Goal: Task Accomplishment & Management: Manage account settings

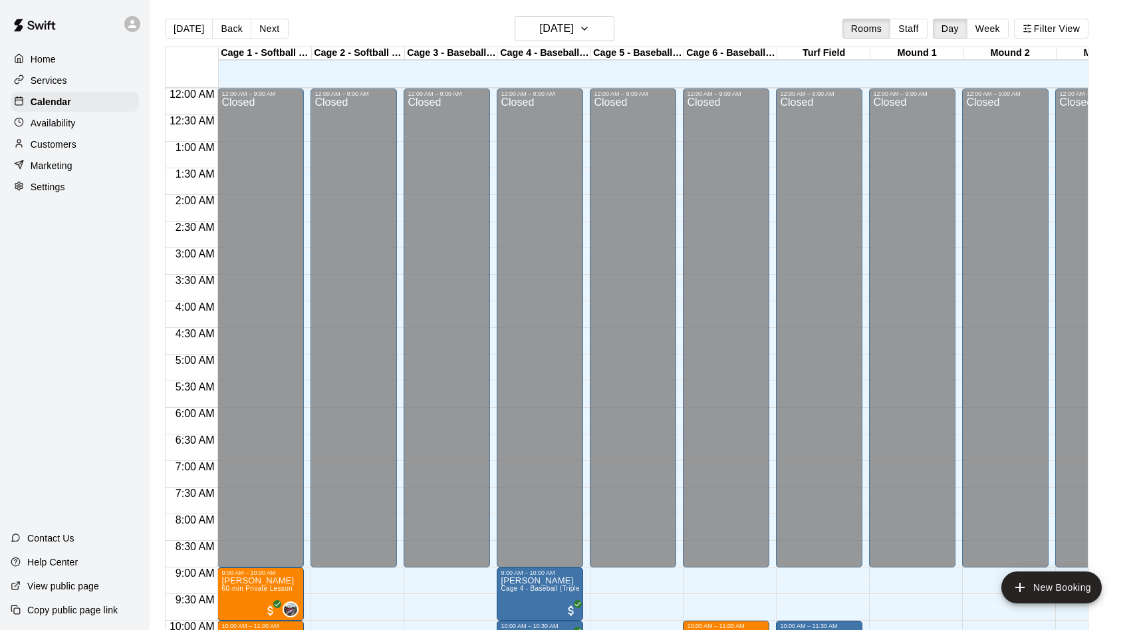
scroll to position [681, 0]
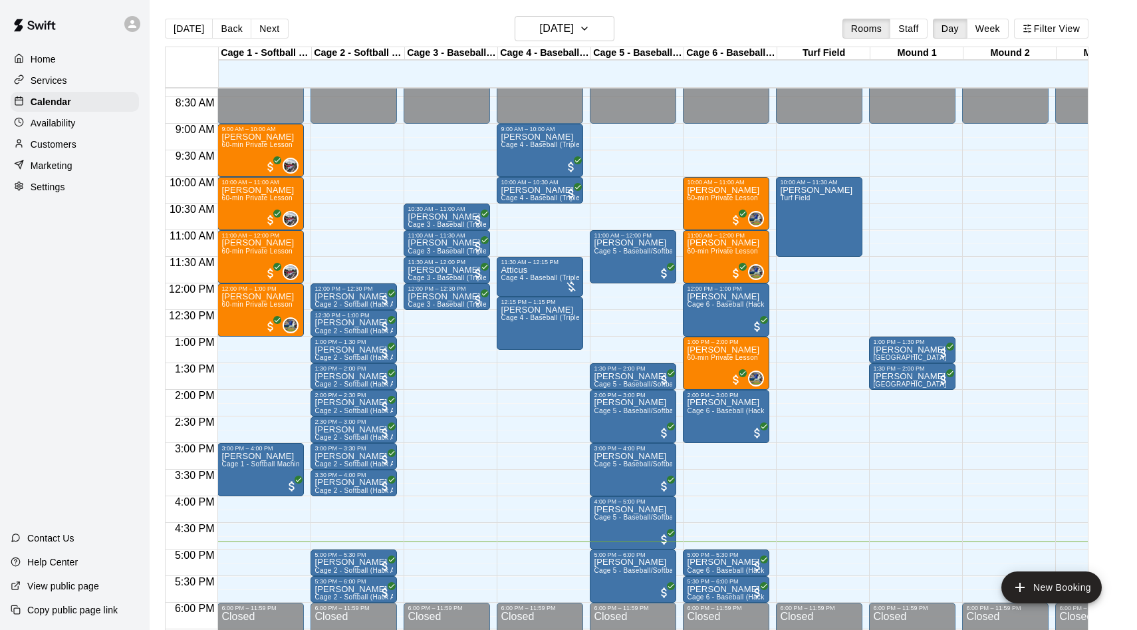
scroll to position [441, 0]
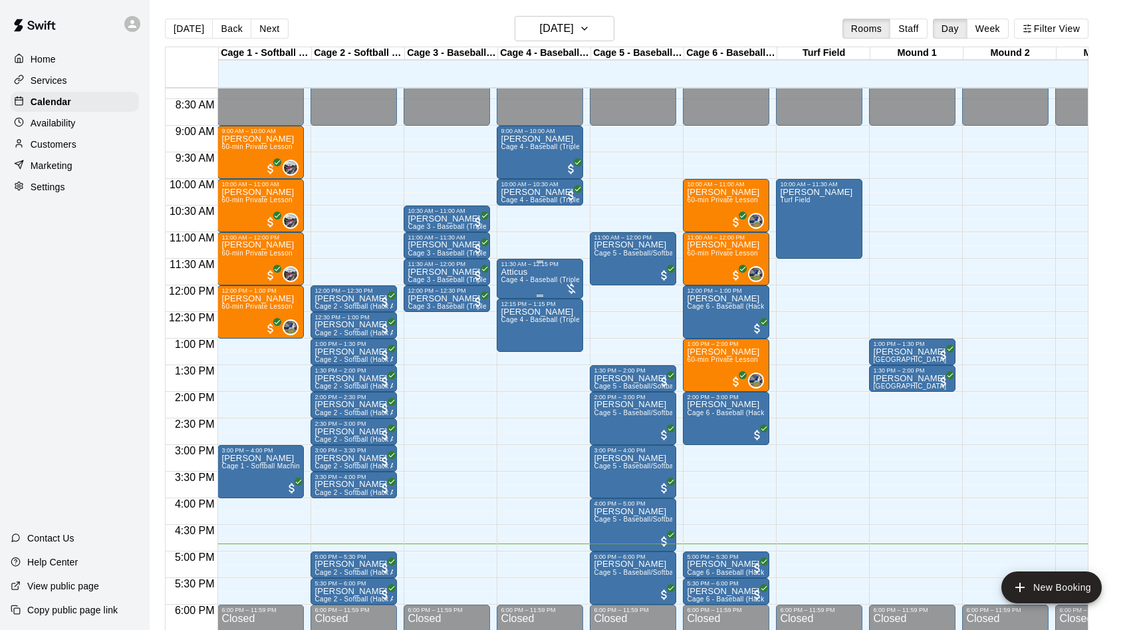
click at [518, 272] on p "Atticus" at bounding box center [540, 272] width 78 height 0
click at [511, 309] on button "edit" at bounding box center [514, 318] width 27 height 26
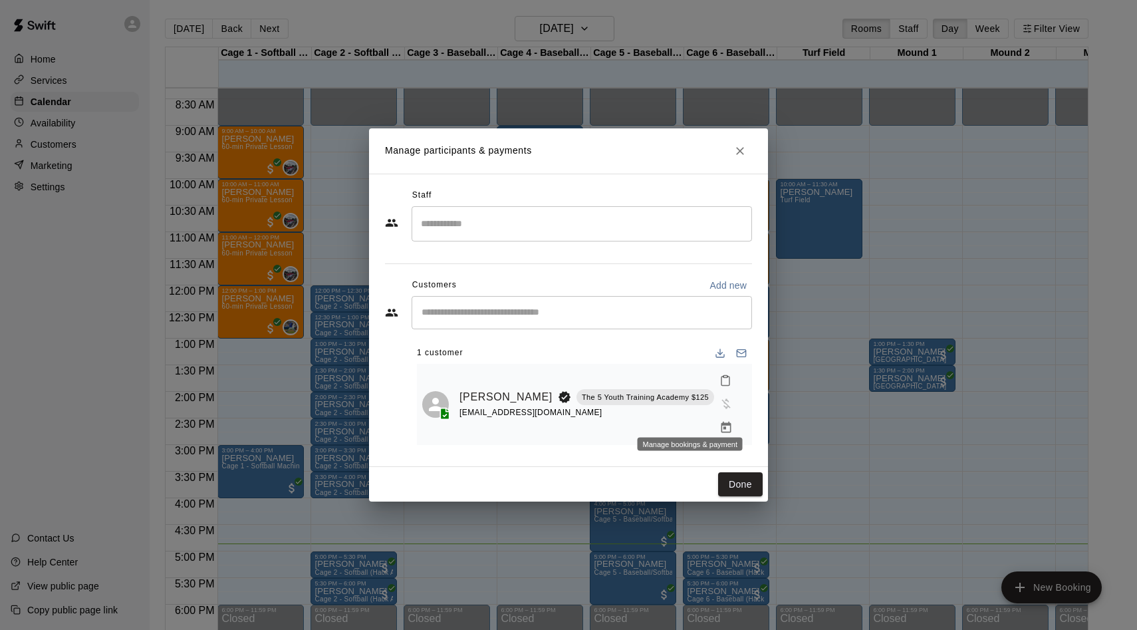
click at [719, 421] on icon "Manage bookings & payment" at bounding box center [725, 427] width 13 height 13
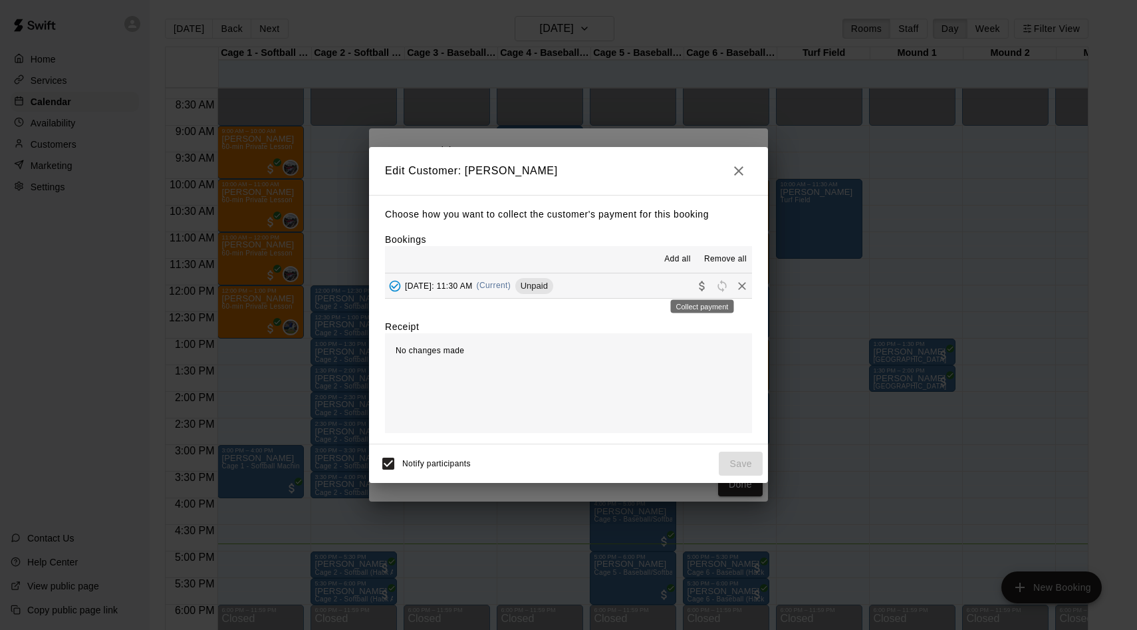
click at [702, 282] on icon "Collect payment" at bounding box center [701, 286] width 5 height 10
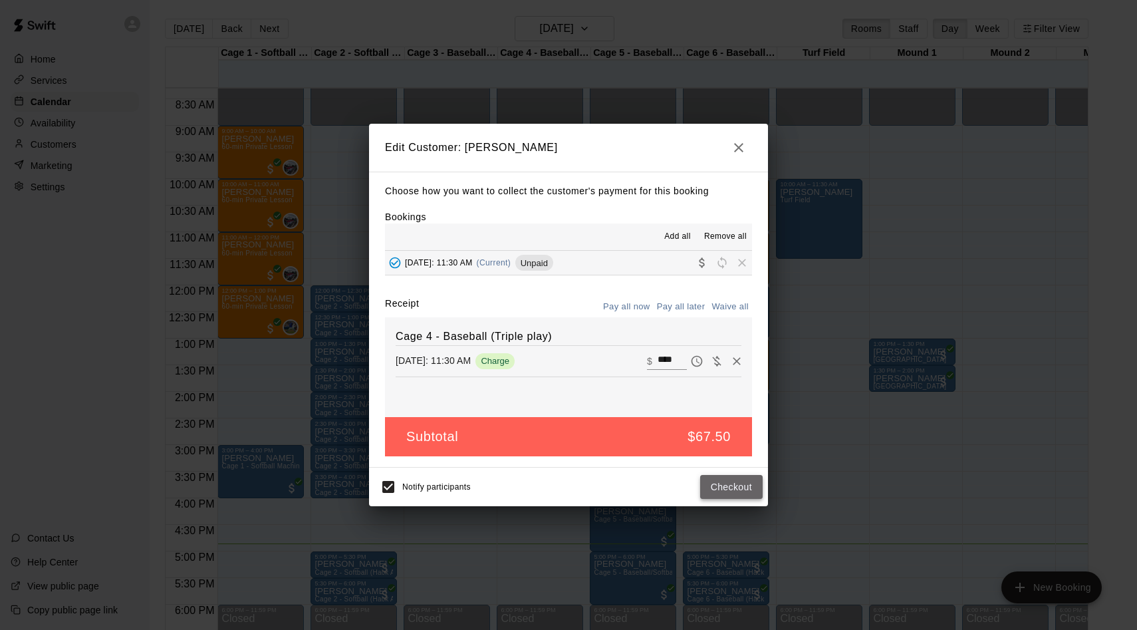
click at [717, 481] on button "Checkout" at bounding box center [731, 487] width 62 height 25
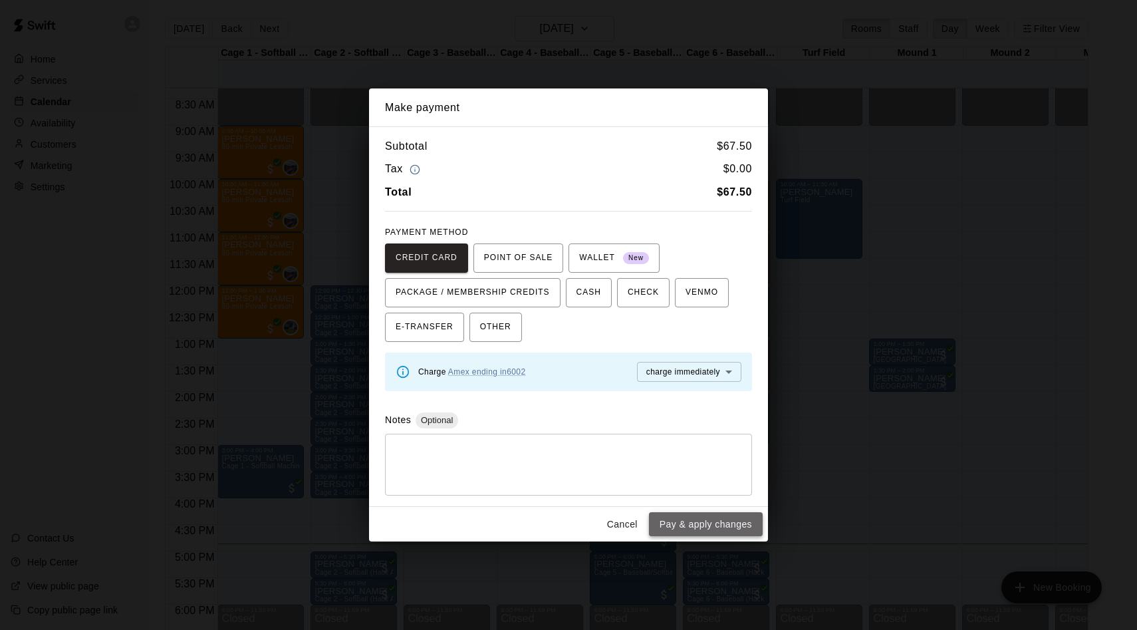
click at [697, 520] on button "Pay & apply changes" at bounding box center [706, 524] width 114 height 25
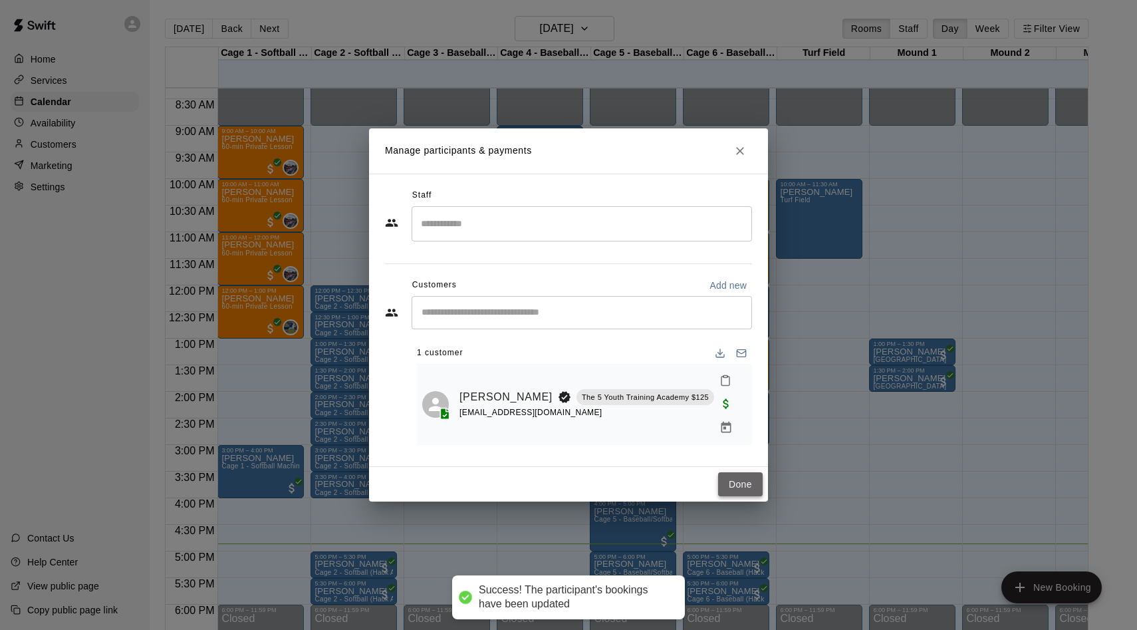
click at [741, 479] on button "Done" at bounding box center [740, 484] width 45 height 25
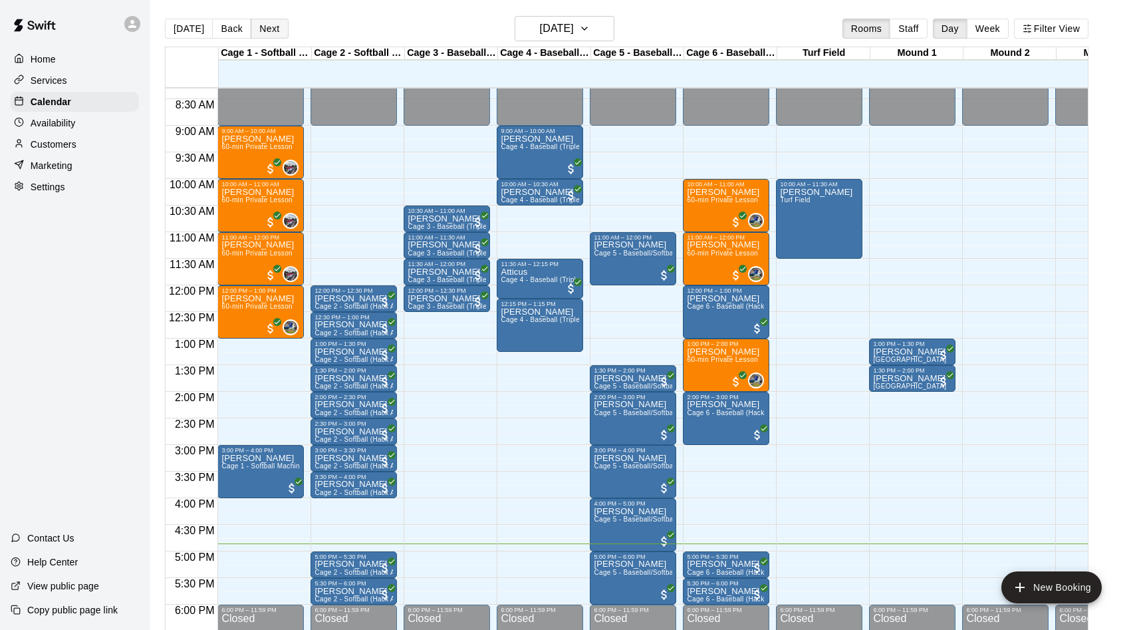
click at [266, 29] on button "Next" at bounding box center [269, 29] width 37 height 20
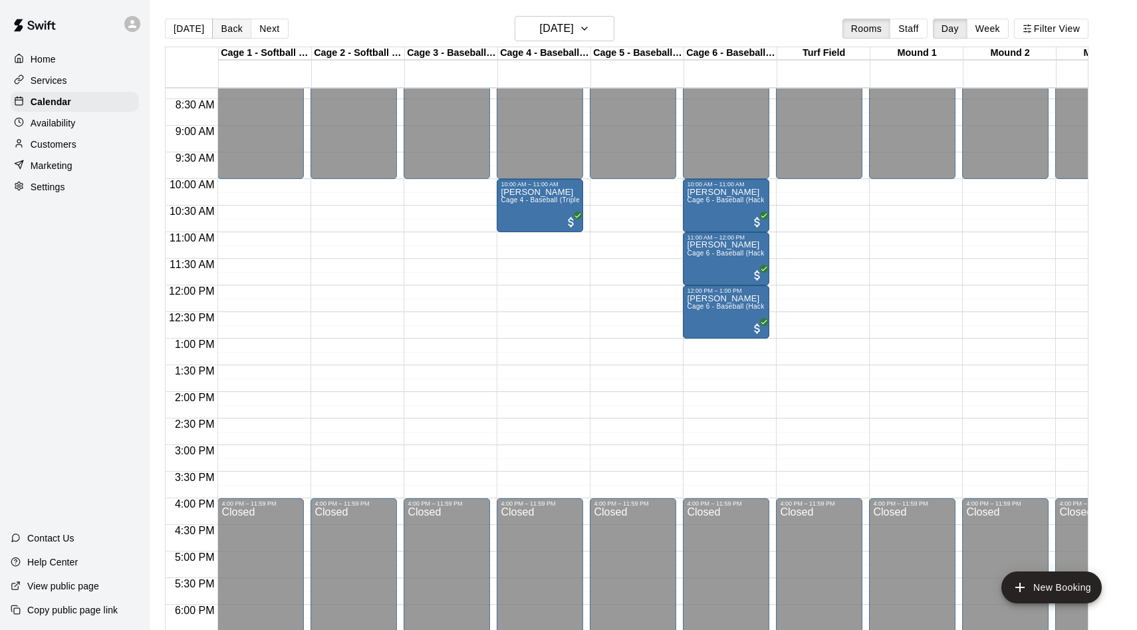
click at [229, 28] on button "Back" at bounding box center [231, 29] width 39 height 20
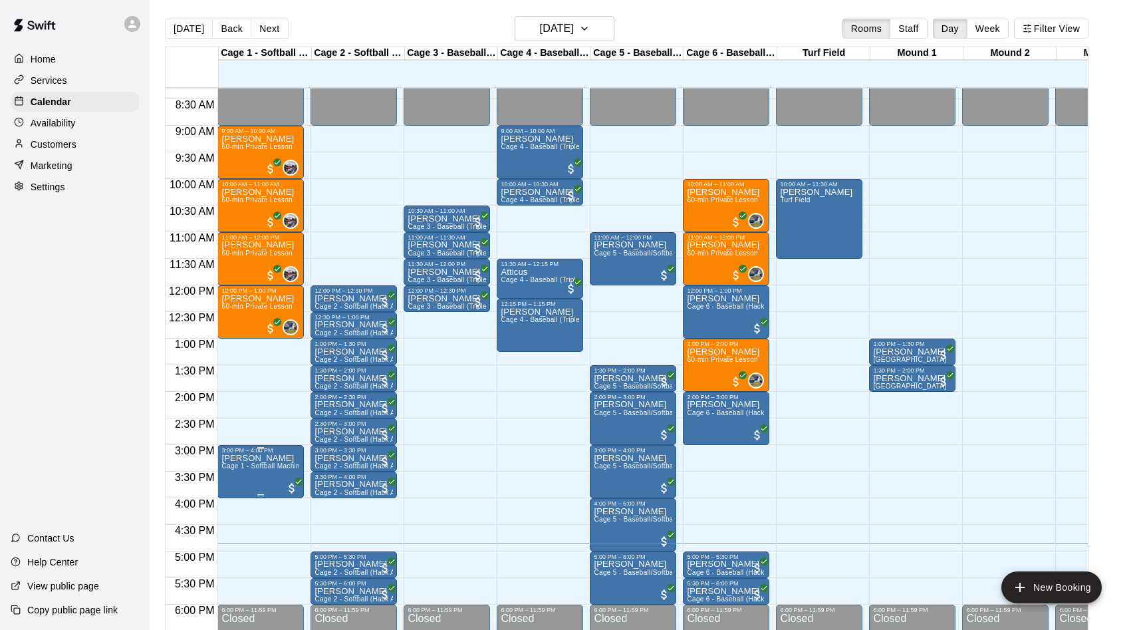
click at [243, 458] on p "[PERSON_NAME]" at bounding box center [260, 458] width 78 height 0
click at [233, 495] on button "edit" at bounding box center [235, 504] width 27 height 26
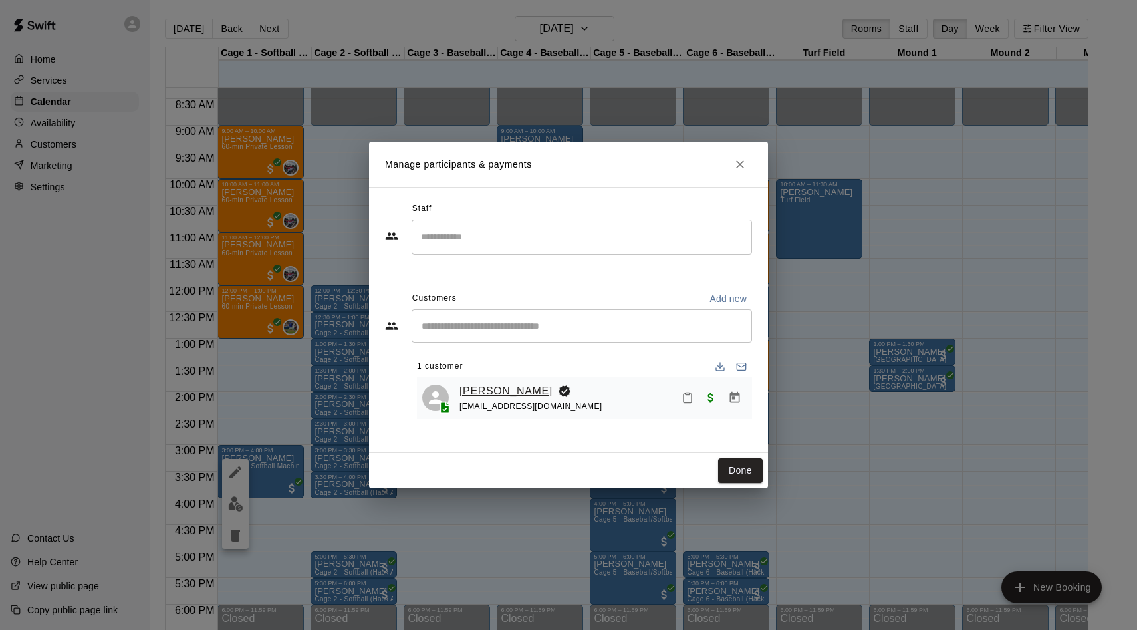
click at [495, 393] on link "[PERSON_NAME]" at bounding box center [505, 390] width 93 height 17
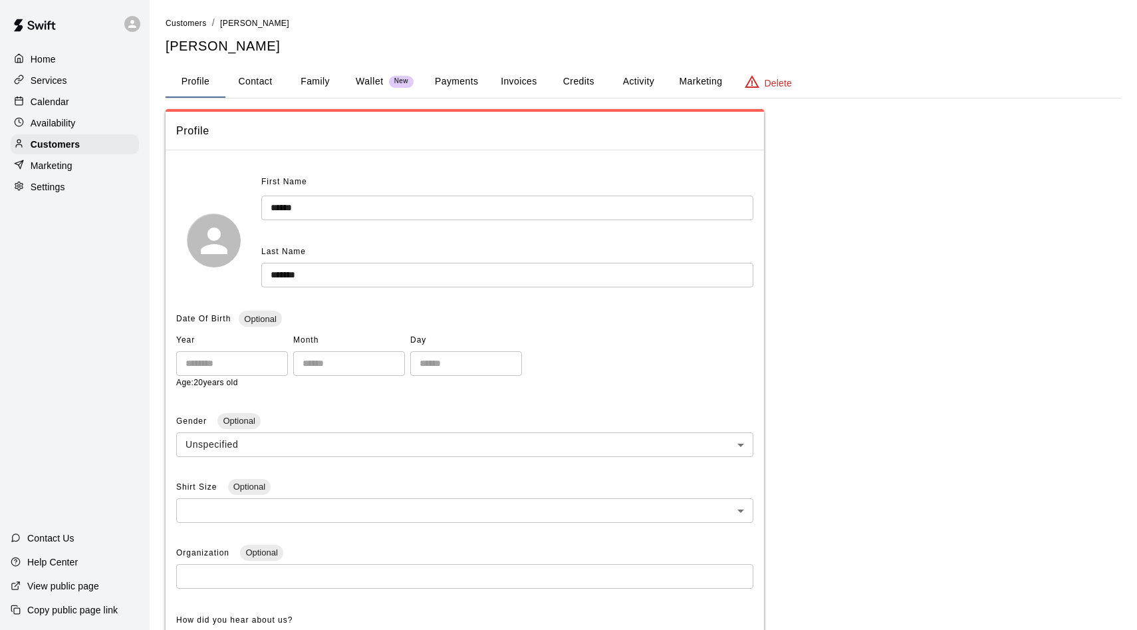
click at [467, 85] on button "Payments" at bounding box center [456, 82] width 64 height 32
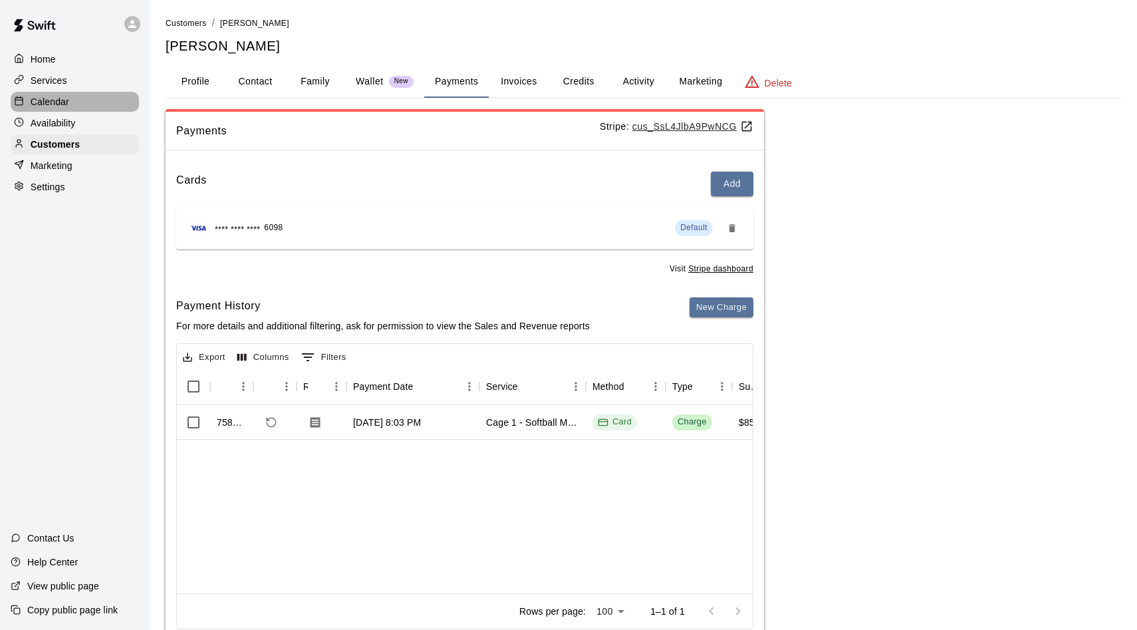
click at [83, 108] on div "Calendar" at bounding box center [75, 102] width 128 height 20
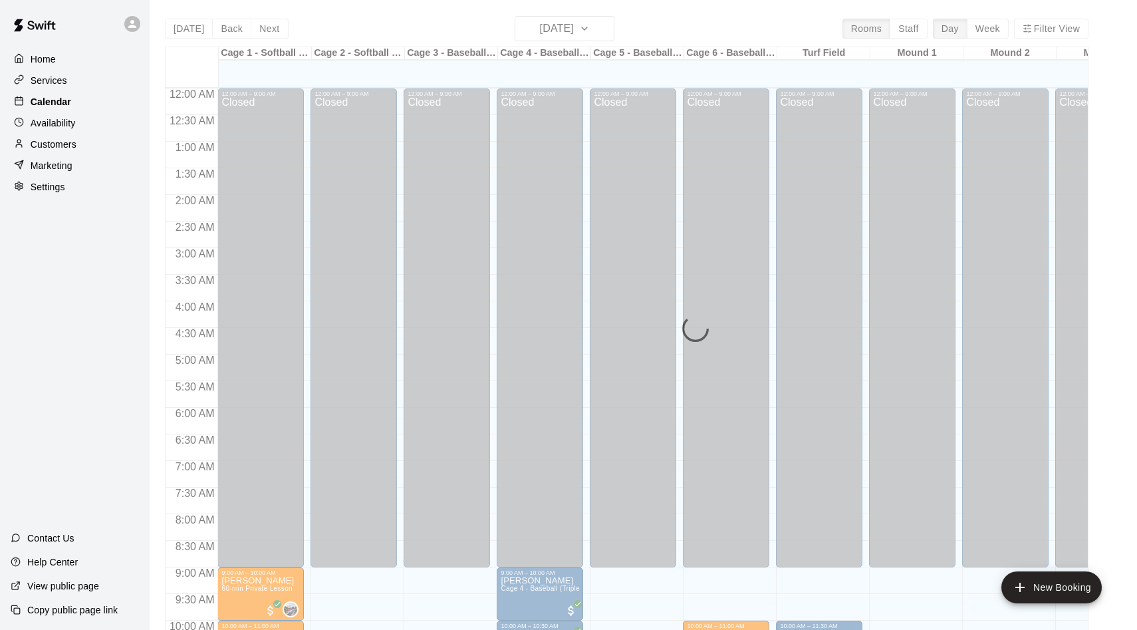
scroll to position [681, 0]
